Goal: Task Accomplishment & Management: Manage account settings

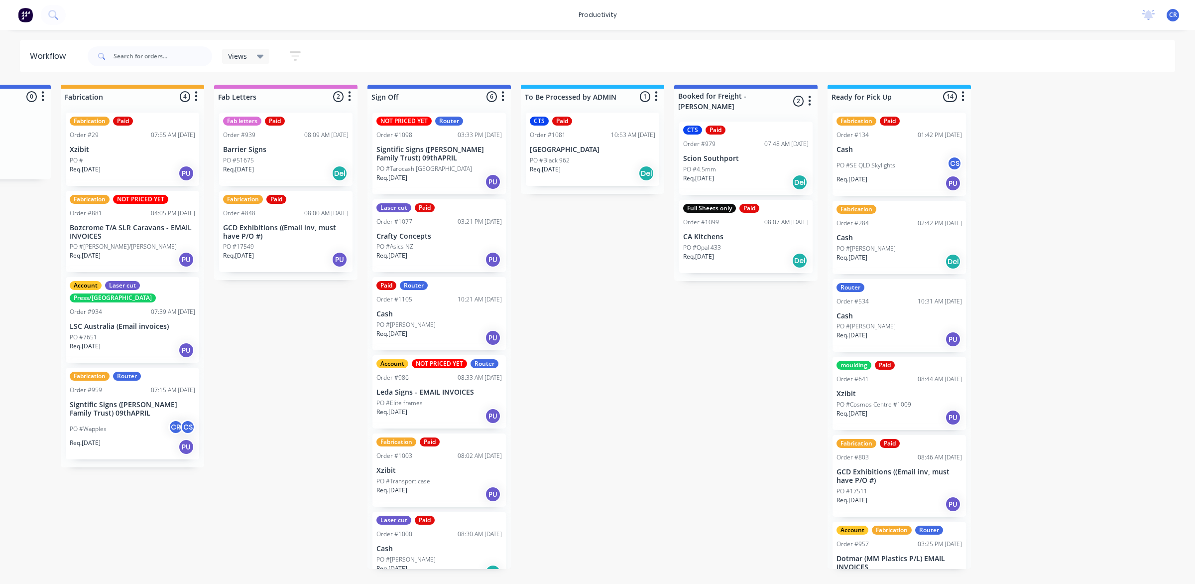
scroll to position [514, 0]
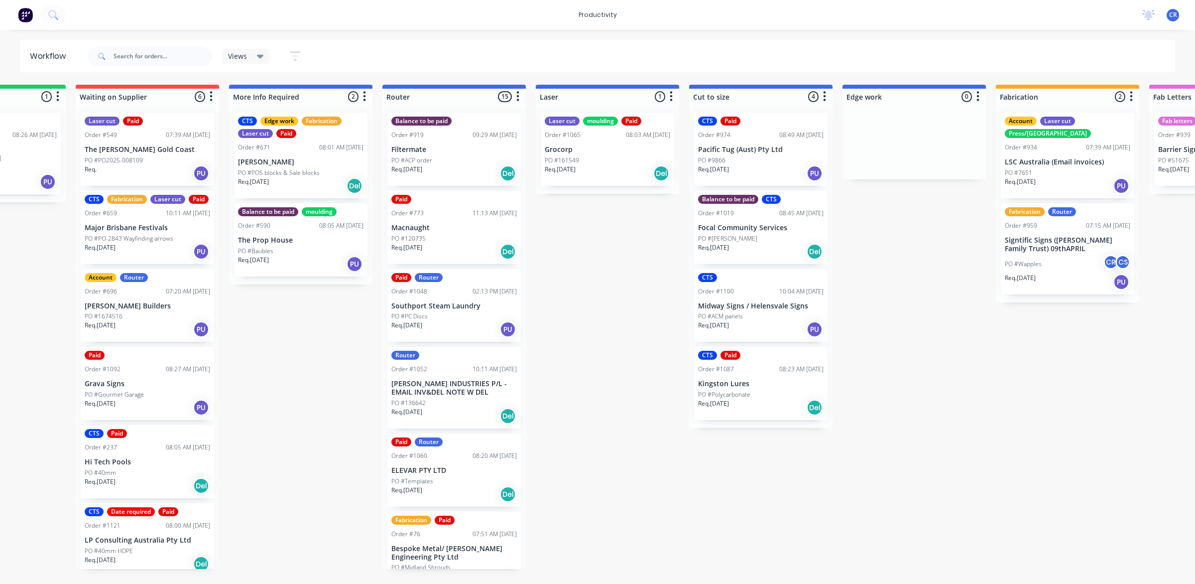
scroll to position [0, 249]
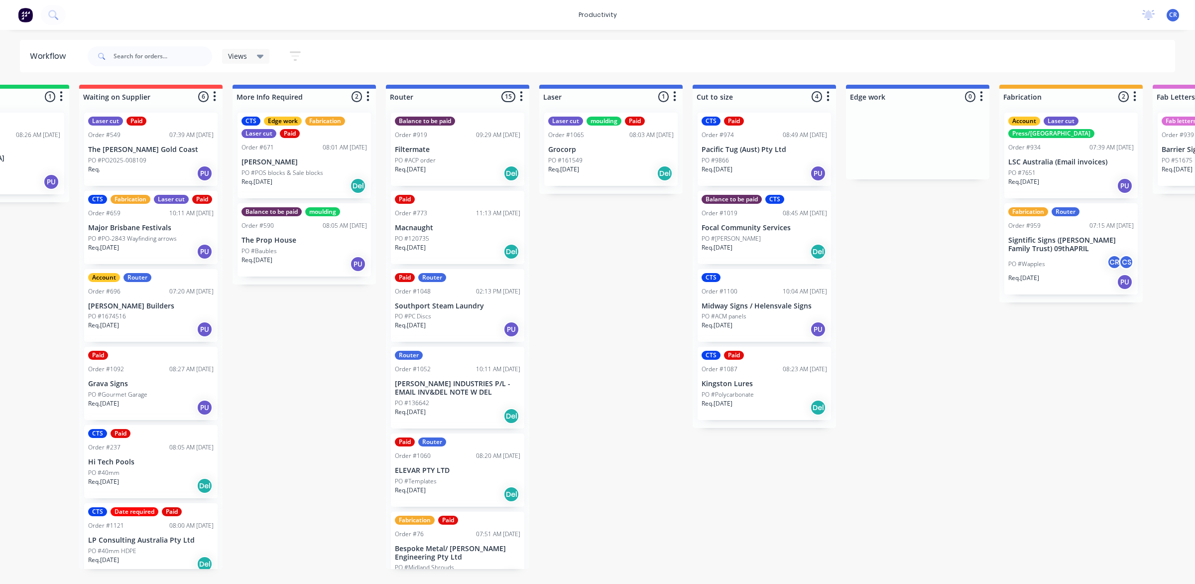
click at [594, 389] on div "Submitted 0 Sort By Created date Required date Order number Customer name Most …" at bounding box center [935, 327] width 2383 height 484
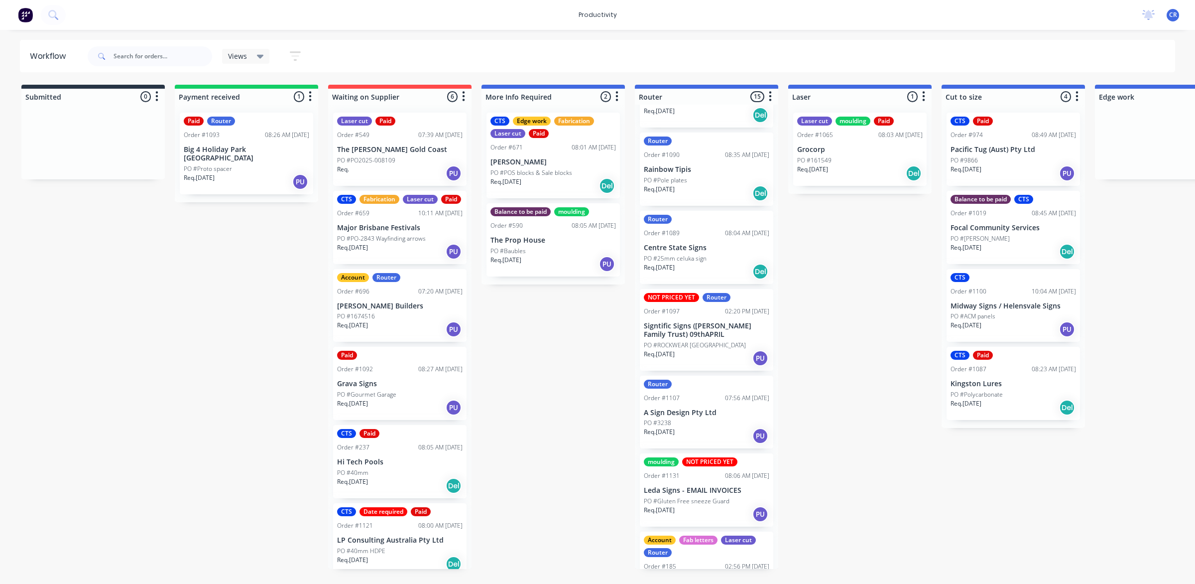
scroll to position [685, 0]
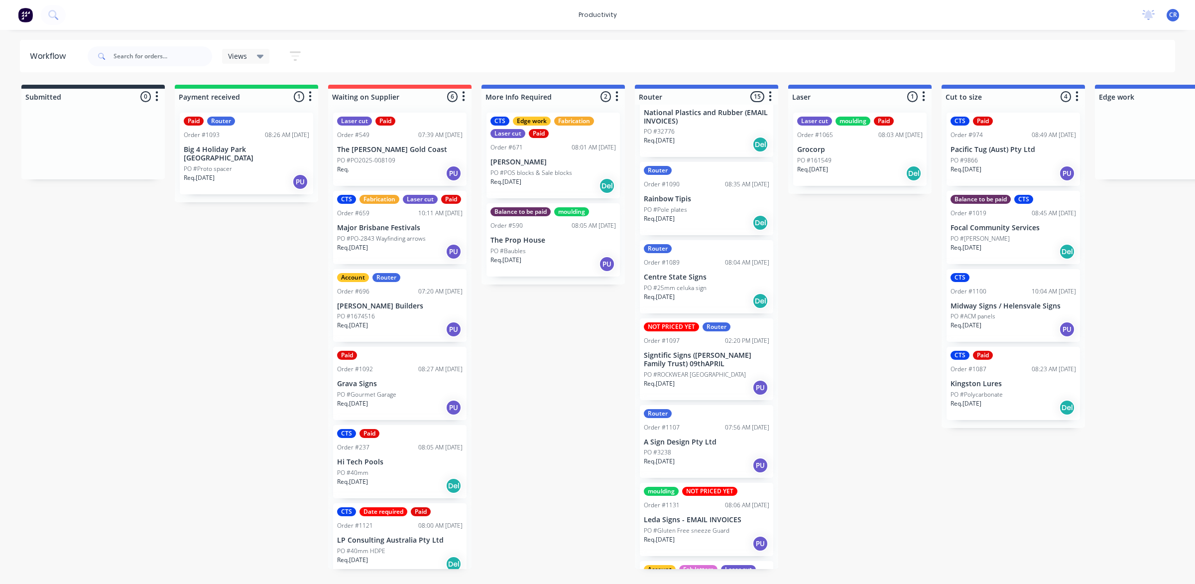
click at [708, 515] on p "Leda Signs - EMAIL INVOICES" at bounding box center [706, 519] width 125 height 8
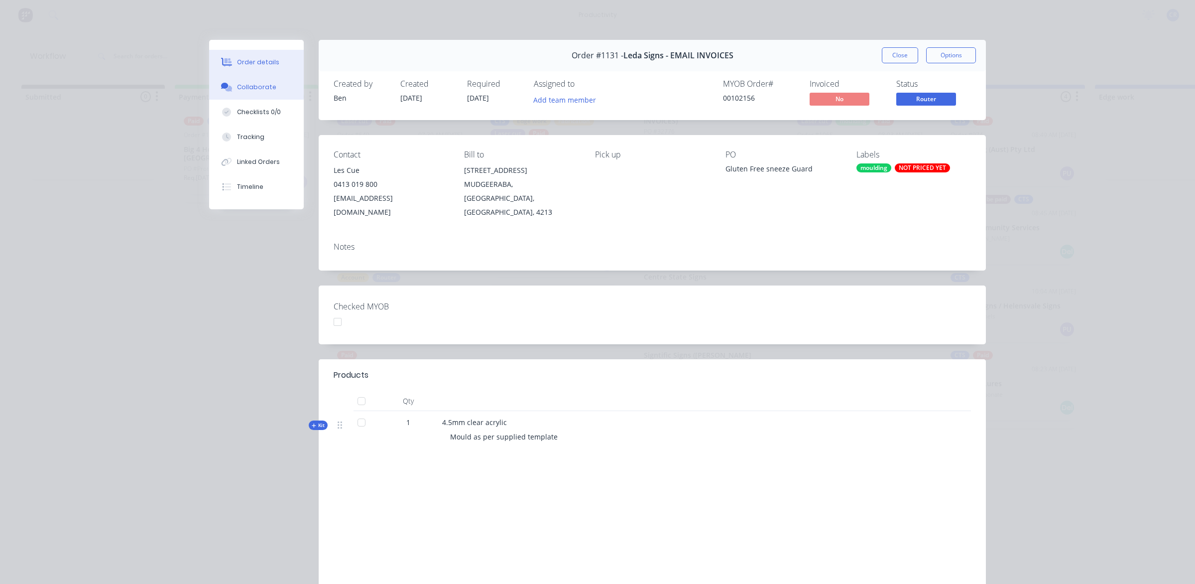
click at [272, 93] on button "Collaborate" at bounding box center [256, 87] width 95 height 25
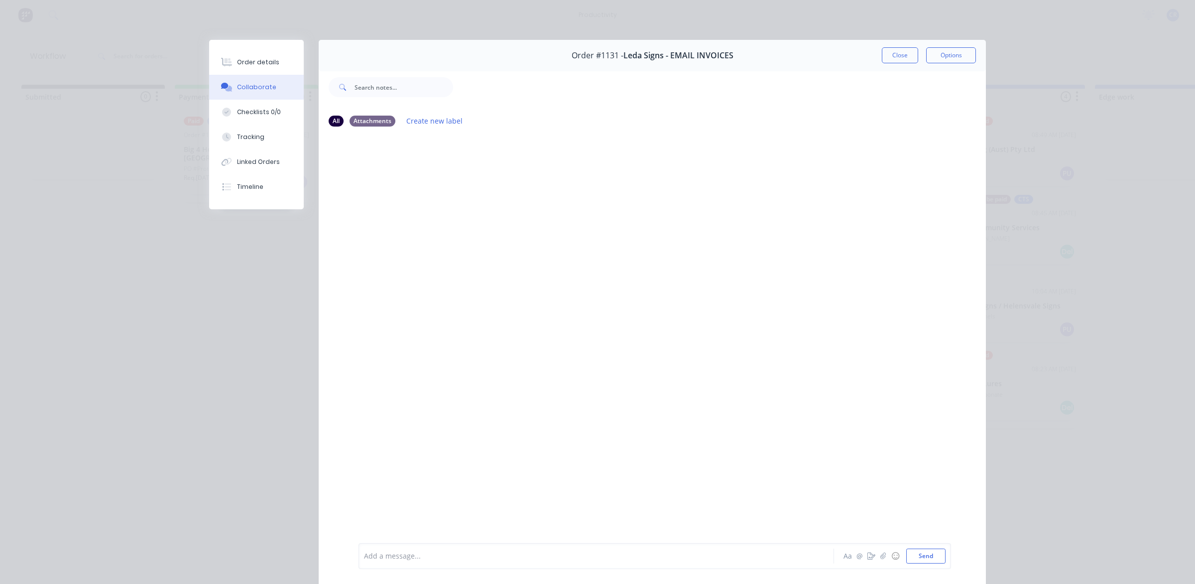
click at [882, 50] on button "Close" at bounding box center [900, 55] width 36 height 16
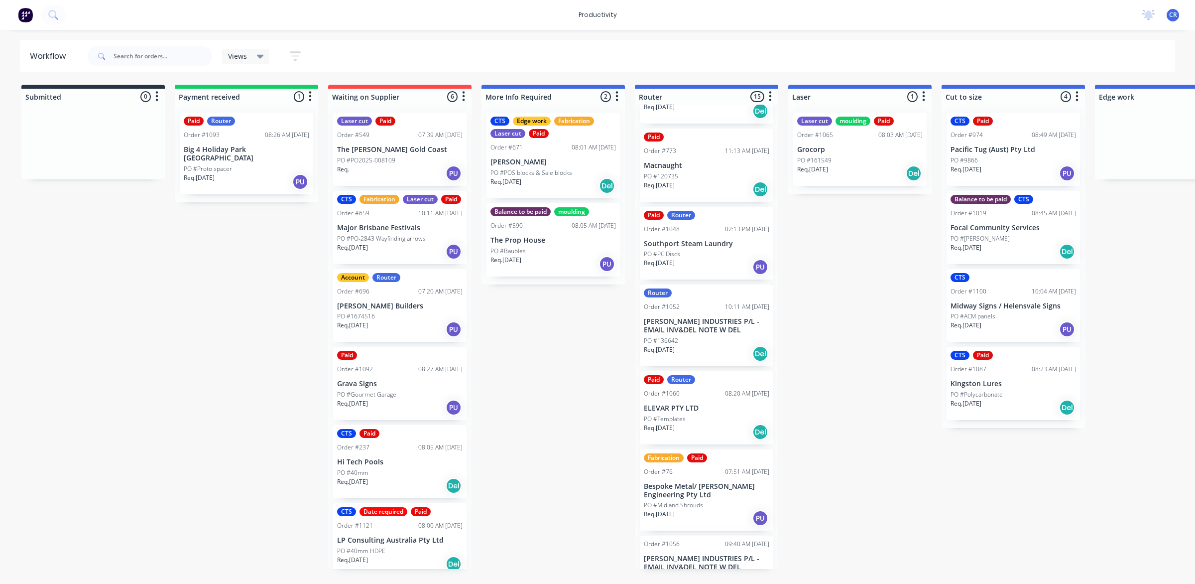
scroll to position [124, 0]
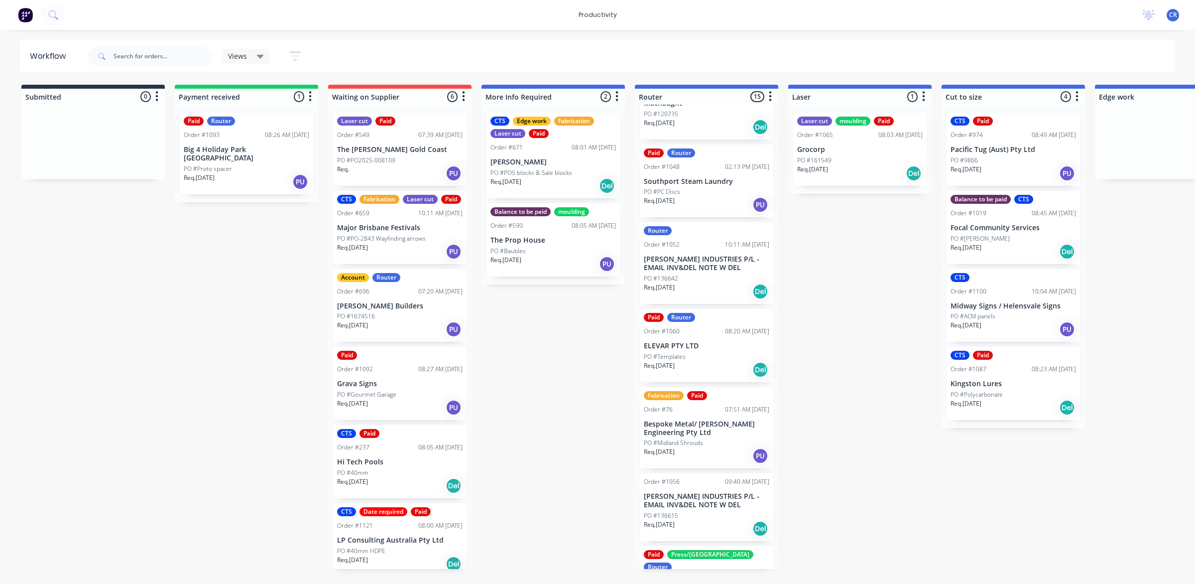
click at [700, 344] on p "ELEVAR PTY LTD" at bounding box center [706, 346] width 125 height 8
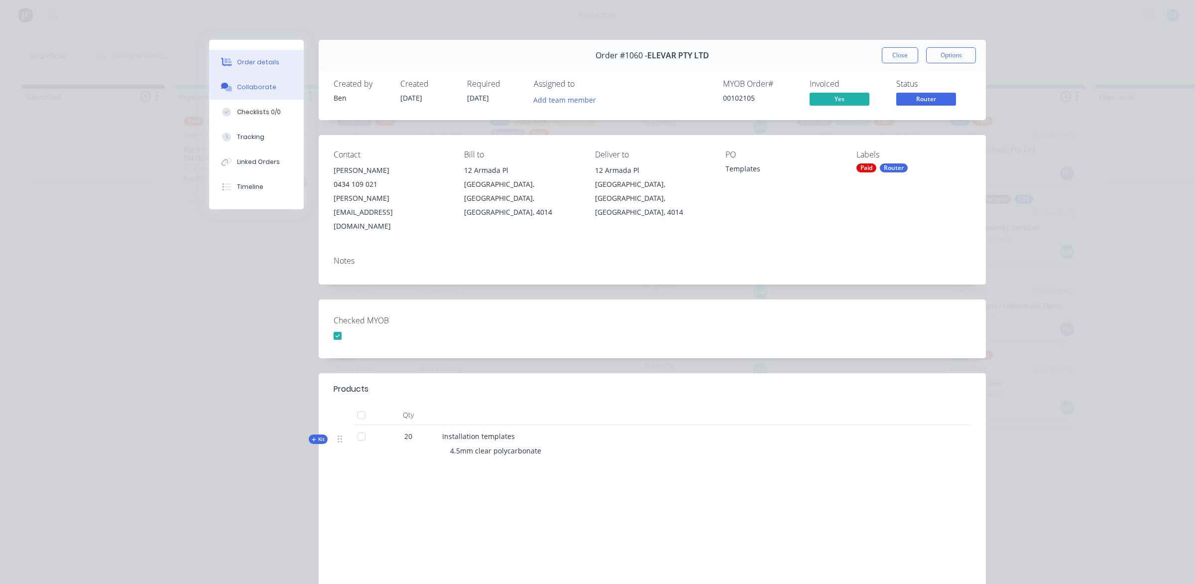
click at [229, 86] on div at bounding box center [226, 87] width 15 height 9
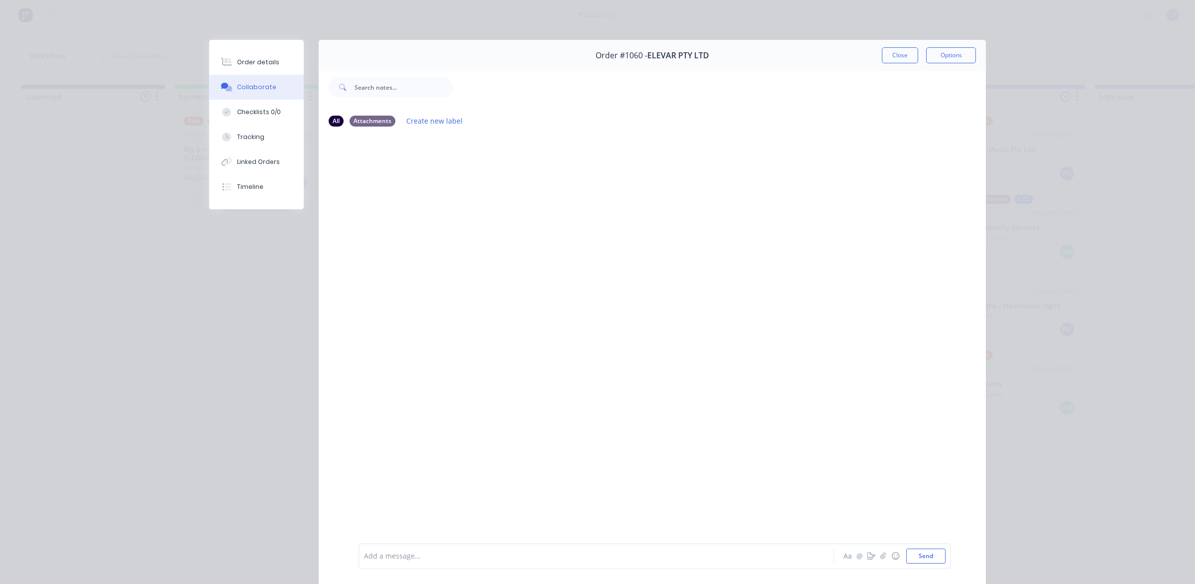
click at [239, 76] on button "Collaborate" at bounding box center [256, 87] width 95 height 25
click at [253, 58] on div "Order details" at bounding box center [258, 62] width 42 height 9
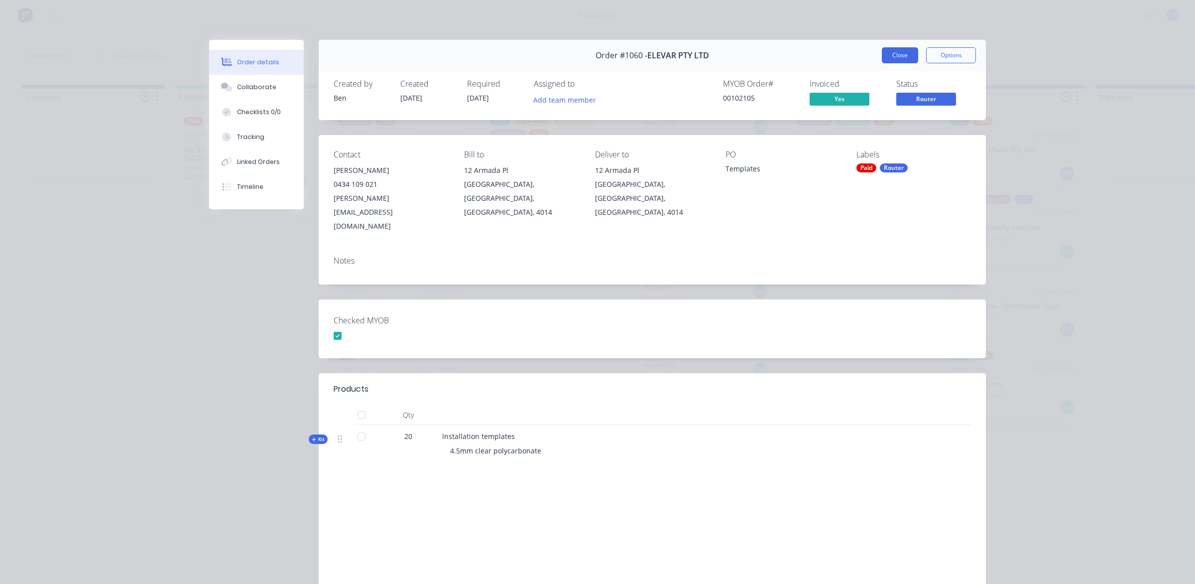
click at [892, 59] on button "Close" at bounding box center [900, 55] width 36 height 16
